Goal: Find specific page/section: Find specific page/section

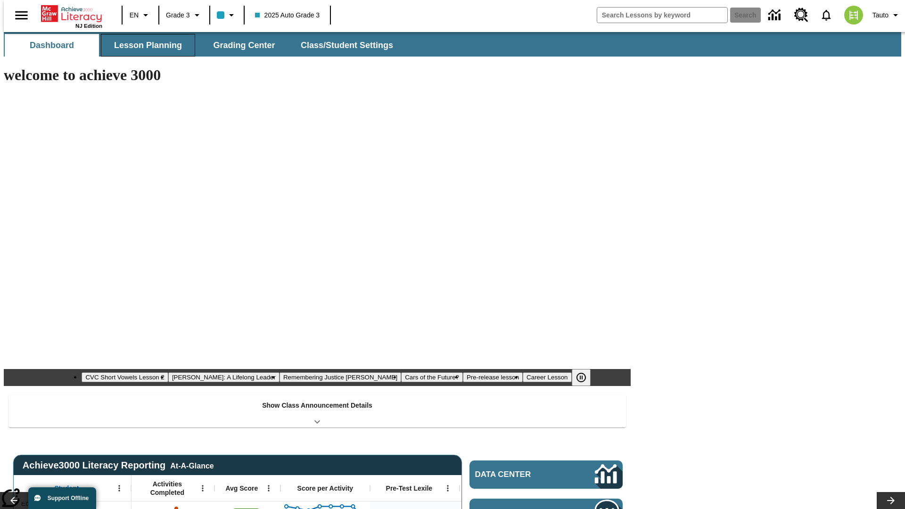
click at [144, 45] on span "Lesson Planning" at bounding box center [148, 45] width 68 height 11
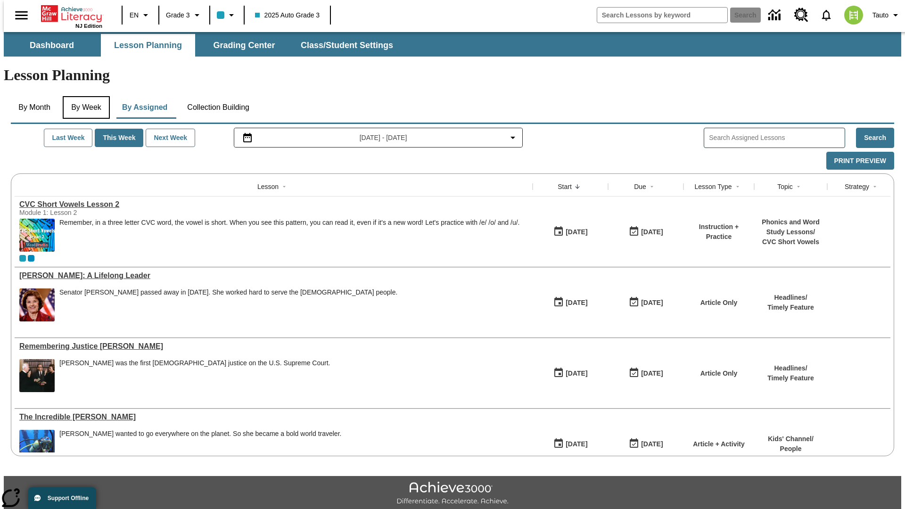
click at [84, 96] on button "By Week" at bounding box center [86, 107] width 47 height 23
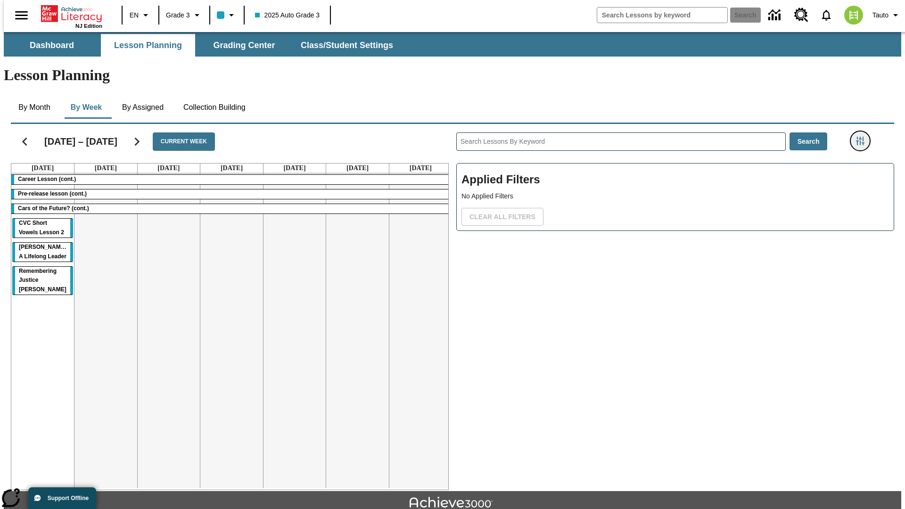
click at [863, 137] on icon "Filters Side menu" at bounding box center [860, 141] width 8 height 8
